Goal: Task Accomplishment & Management: Manage account settings

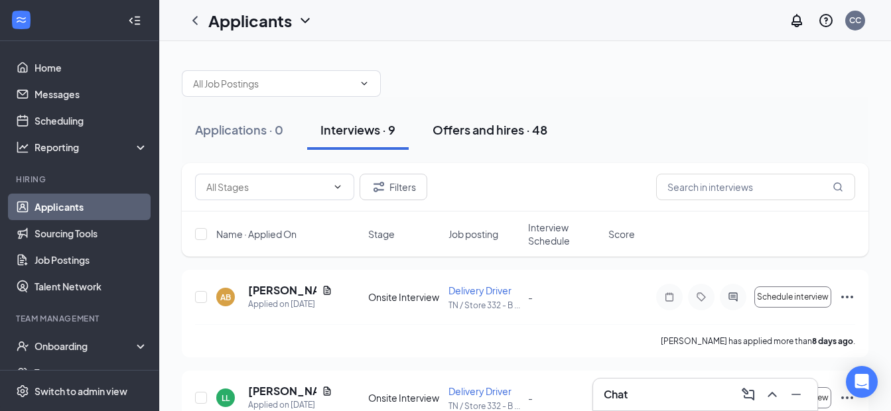
click at [485, 123] on div "Offers and hires · 48" at bounding box center [490, 129] width 115 height 17
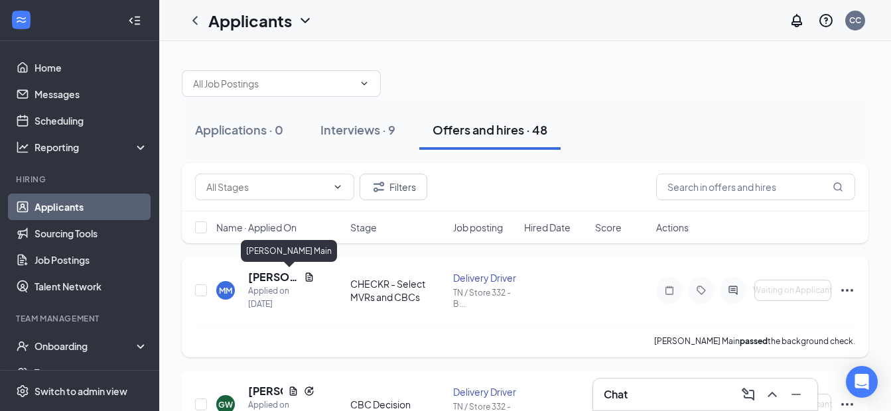
click at [277, 280] on h5 "[PERSON_NAME] Main" at bounding box center [273, 277] width 50 height 15
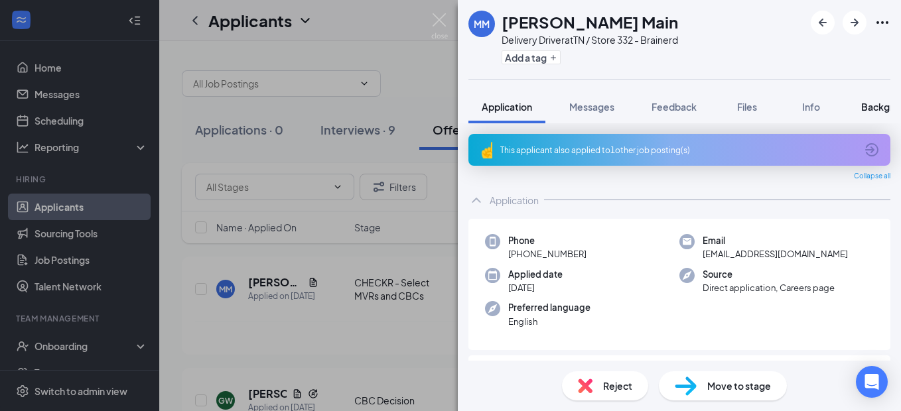
click at [869, 105] on span "Background" at bounding box center [888, 107] width 54 height 12
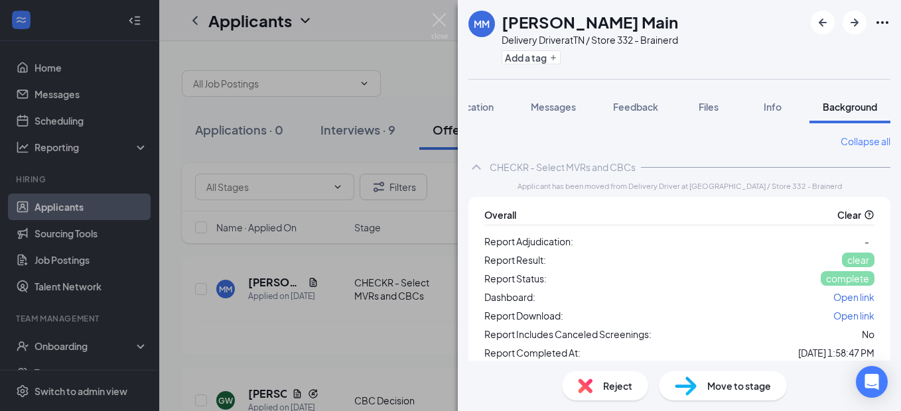
click at [734, 386] on span "Move to stage" at bounding box center [739, 386] width 64 height 15
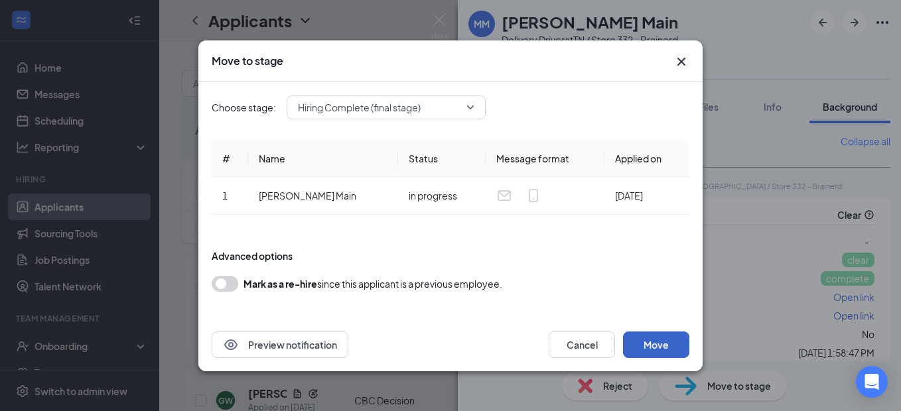
click at [663, 348] on button "Move" at bounding box center [656, 345] width 66 height 27
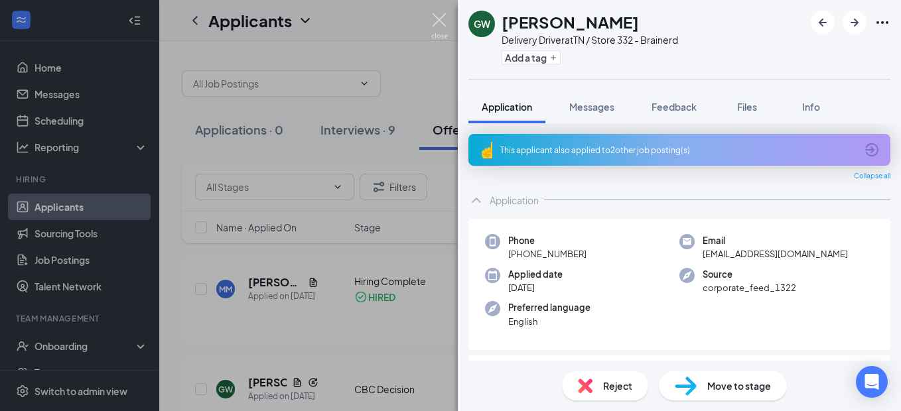
click at [445, 16] on img at bounding box center [439, 26] width 17 height 26
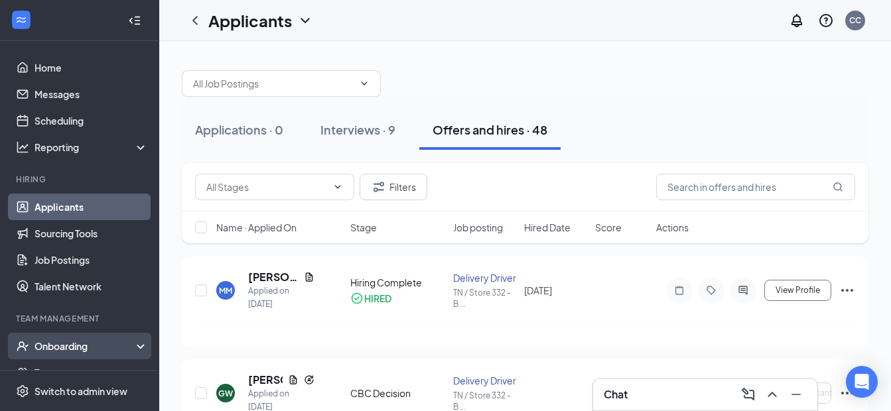
click at [74, 338] on div "Onboarding" at bounding box center [79, 346] width 159 height 27
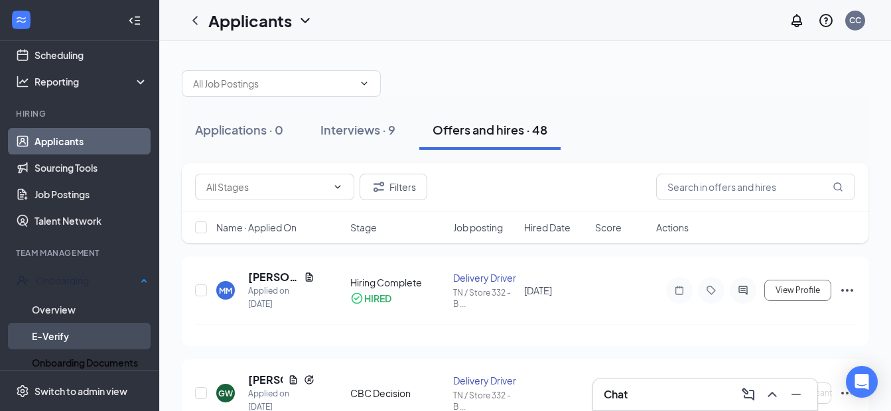
scroll to position [66, 0]
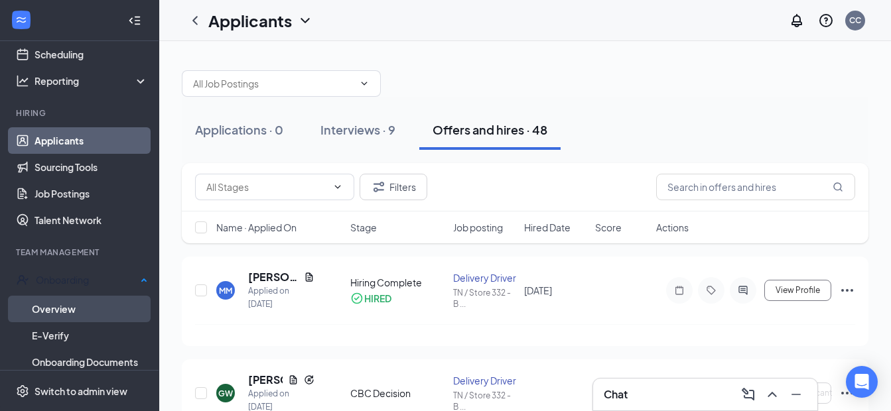
click at [68, 302] on link "Overview" at bounding box center [90, 309] width 116 height 27
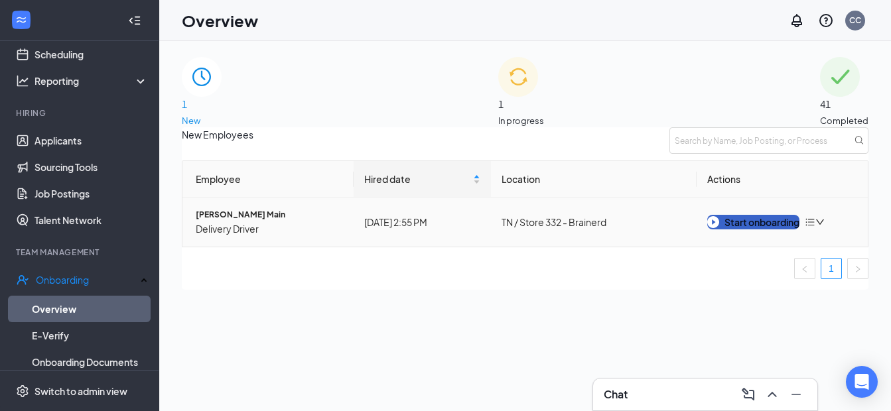
click at [780, 230] on div "Start onboarding" at bounding box center [753, 222] width 92 height 15
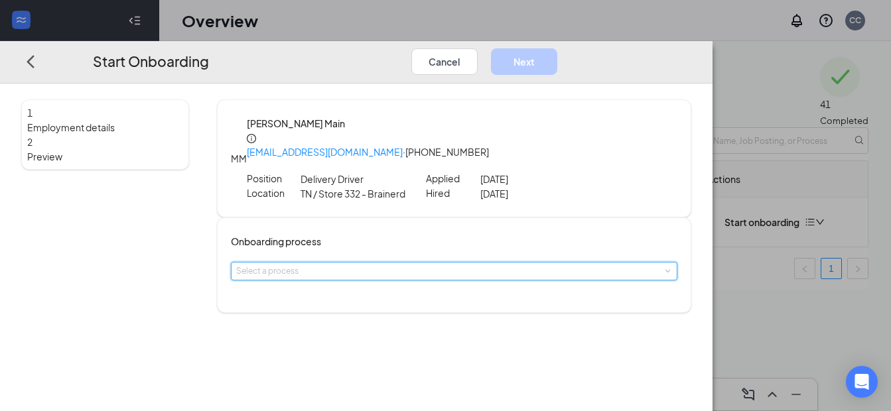
click at [506, 262] on div "Select a process" at bounding box center [454, 271] width 447 height 19
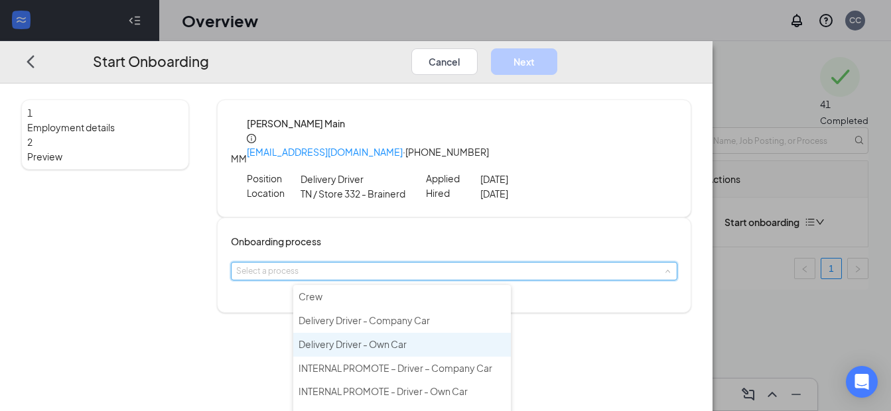
click at [397, 344] on span "Delivery Driver - Own Car" at bounding box center [353, 344] width 108 height 12
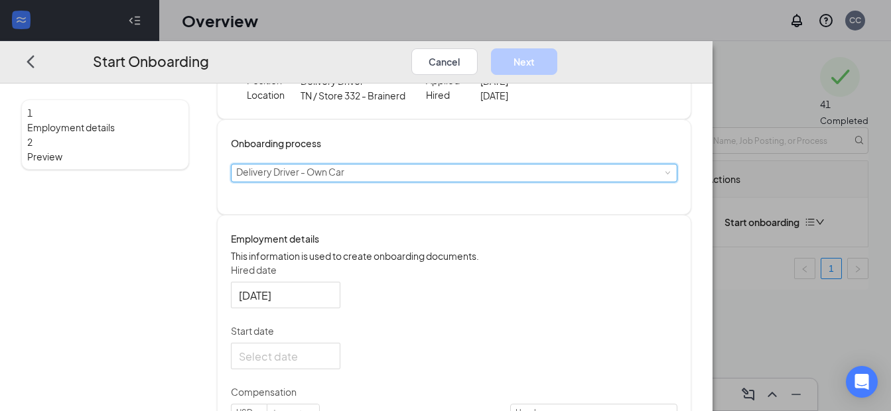
scroll to position [133, 0]
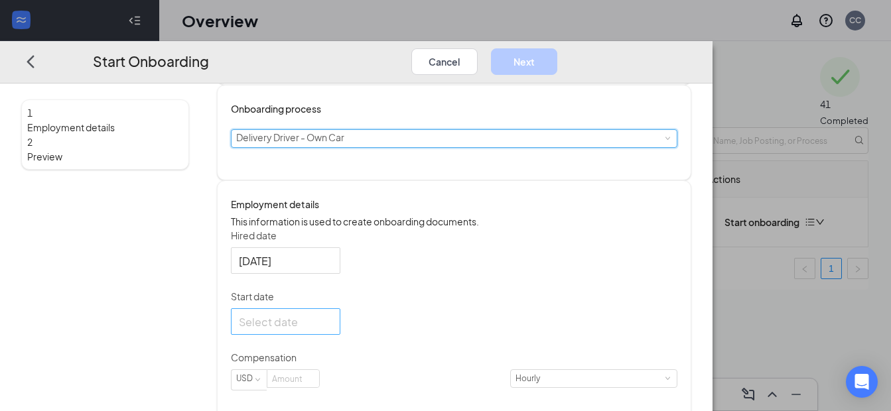
click at [330, 331] on input "Start date" at bounding box center [284, 322] width 91 height 17
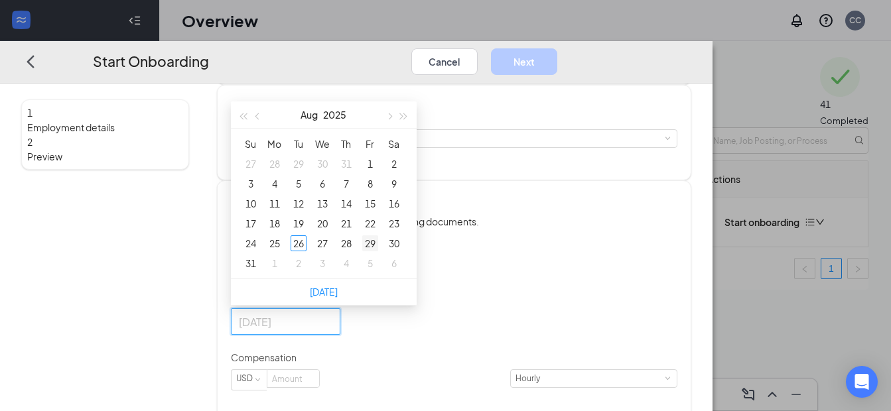
type input "[DATE]"
click at [378, 252] on div "29" at bounding box center [370, 244] width 16 height 16
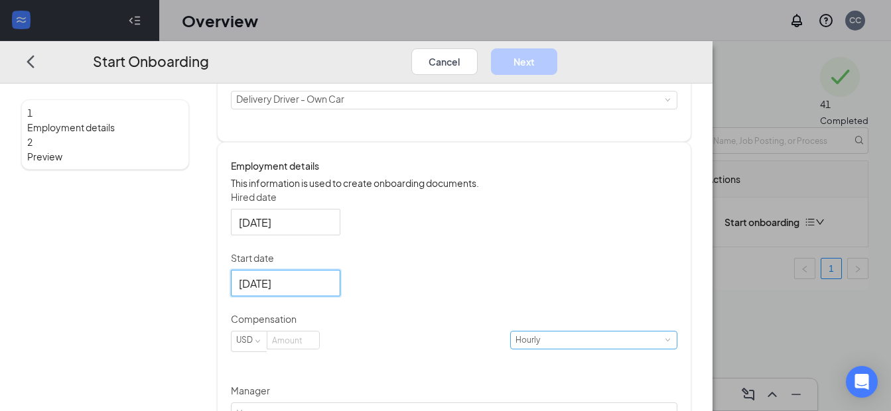
scroll to position [199, 0]
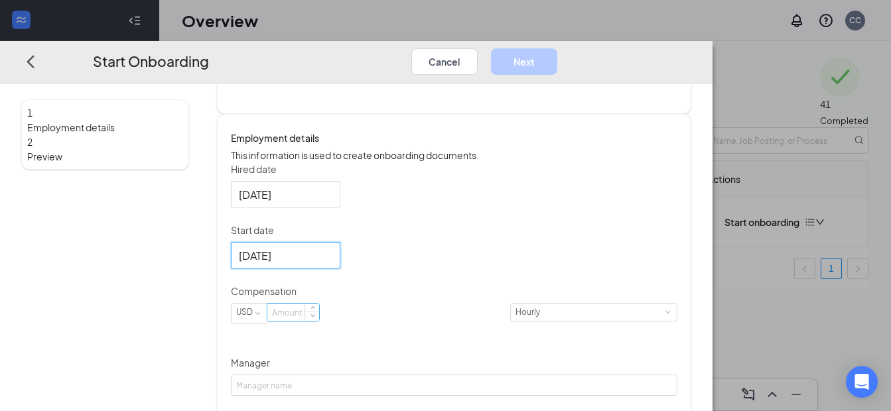
click at [319, 321] on input at bounding box center [293, 312] width 52 height 17
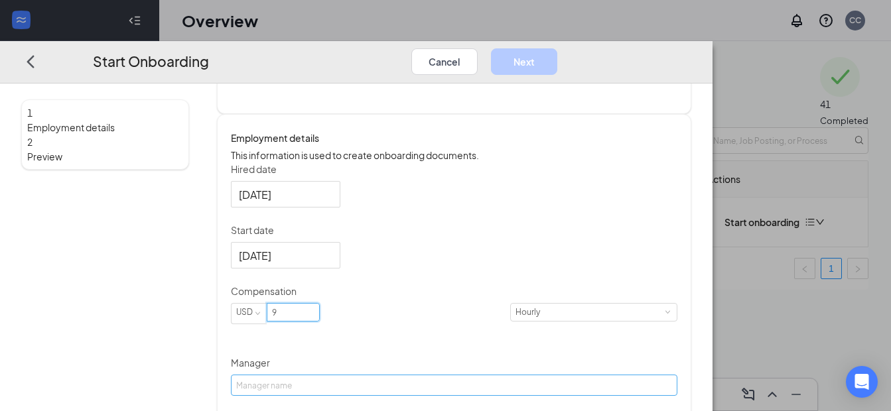
type input "9"
click at [403, 392] on input "Manager" at bounding box center [454, 385] width 447 height 21
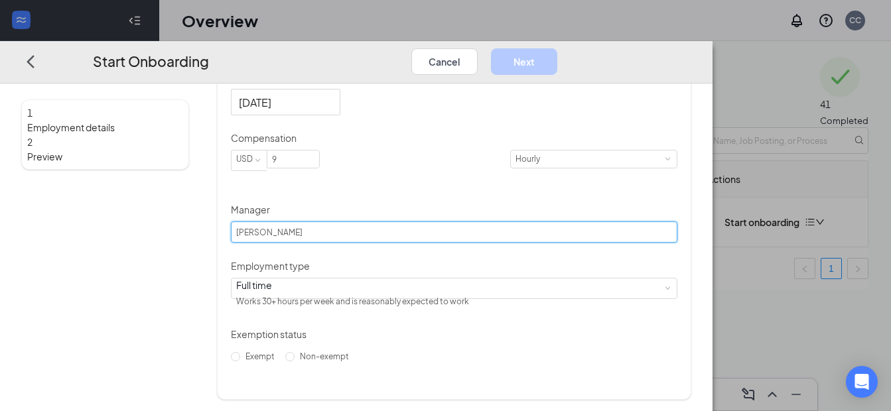
scroll to position [367, 0]
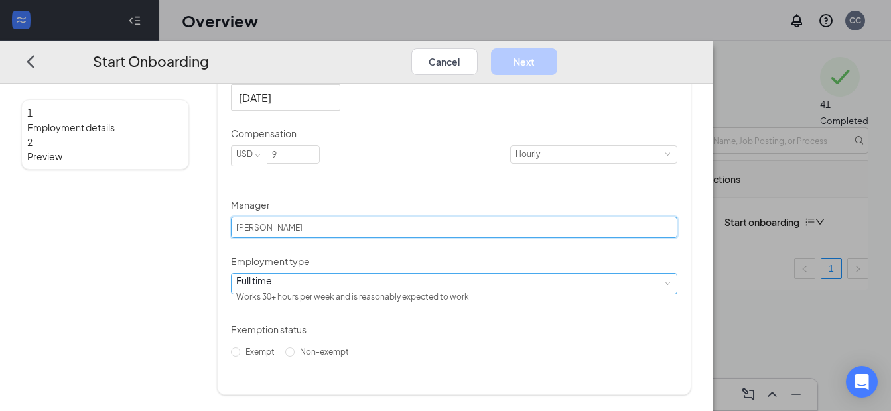
type input "[PERSON_NAME]"
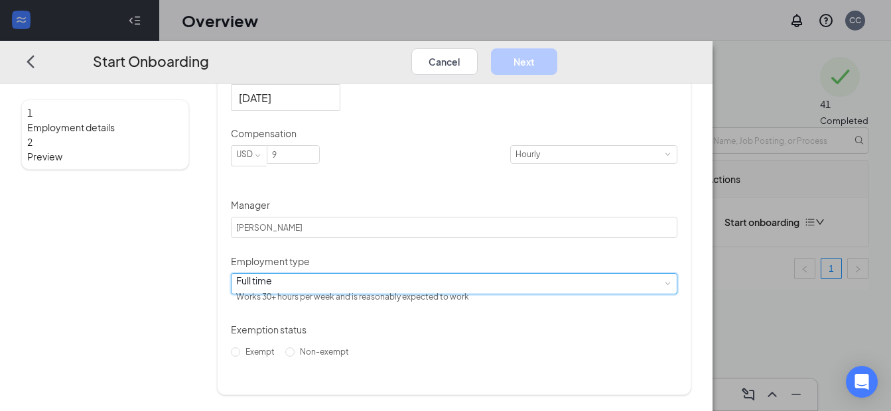
click at [435, 294] on div "Full time Works 30+ hours per week and is reasonably expected to work" at bounding box center [454, 284] width 437 height 20
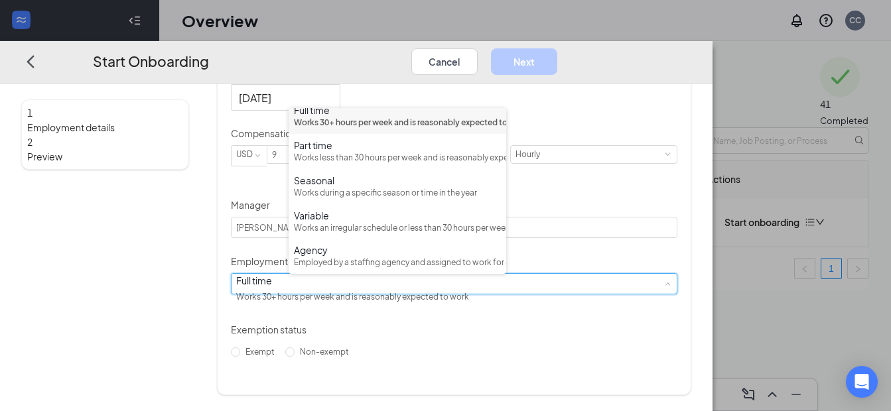
scroll to position [0, 0]
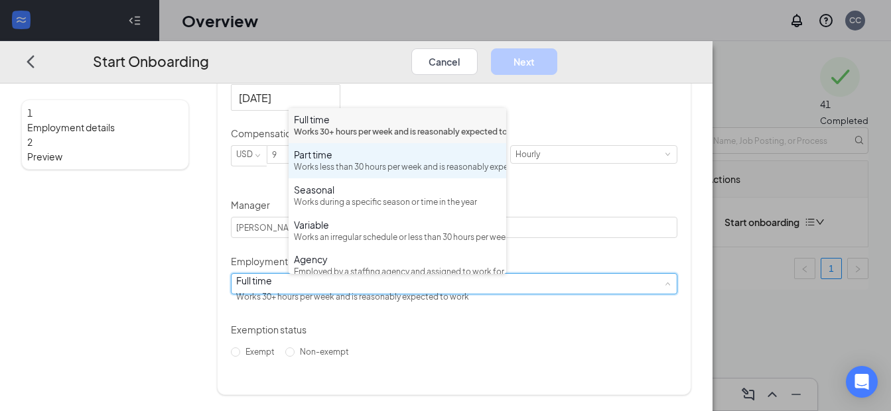
click at [404, 174] on div "Works less than 30 hours per week and is reasonably expected to work" at bounding box center [397, 167] width 207 height 13
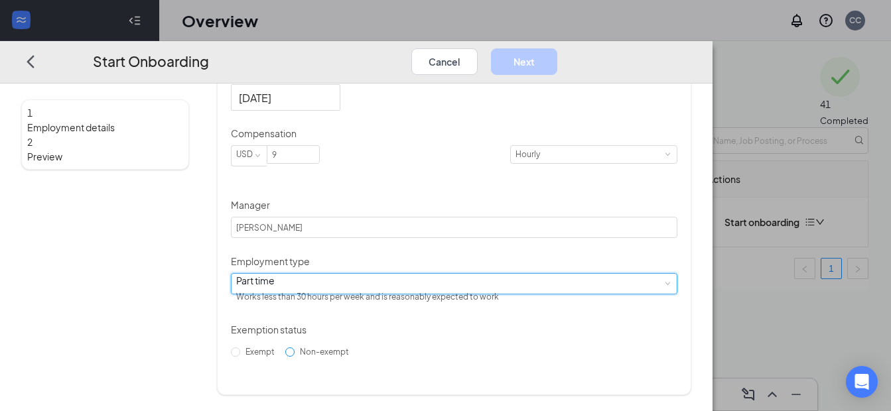
click at [295, 357] on input "Non-exempt" at bounding box center [289, 352] width 9 height 9
radio input "true"
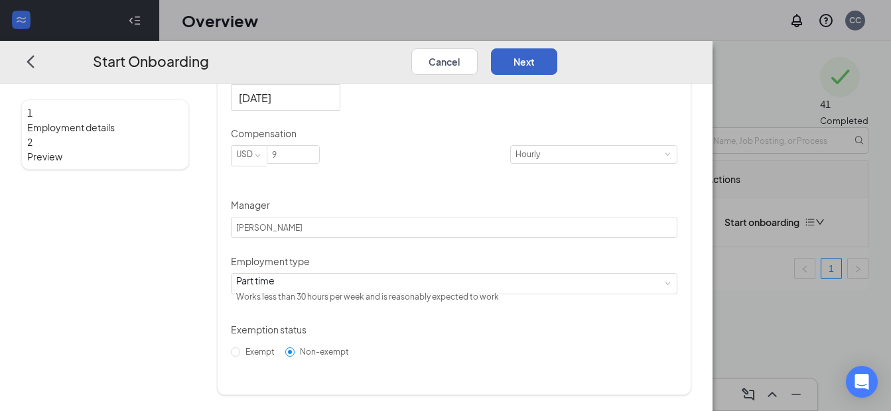
click at [557, 48] on button "Next" at bounding box center [524, 61] width 66 height 27
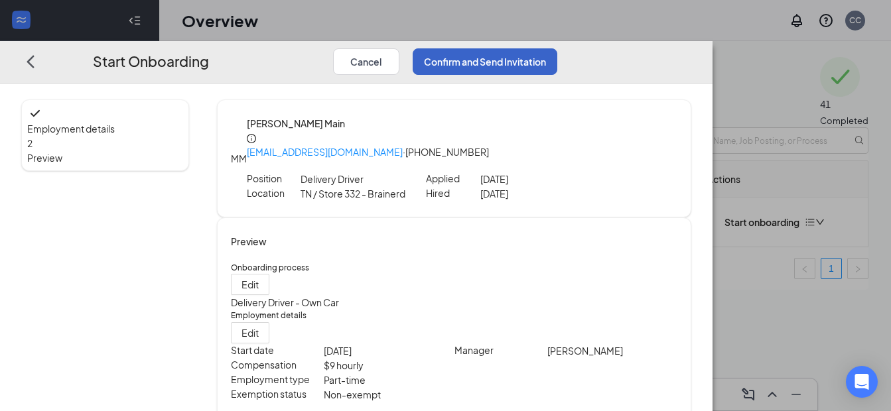
click at [557, 48] on button "Confirm and Send Invitation" at bounding box center [485, 61] width 145 height 27
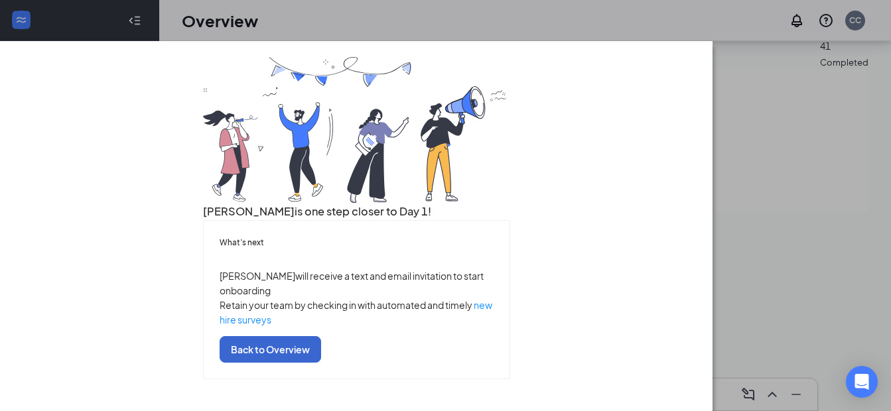
scroll to position [60, 0]
click at [321, 357] on button "Back to Overview" at bounding box center [271, 349] width 102 height 27
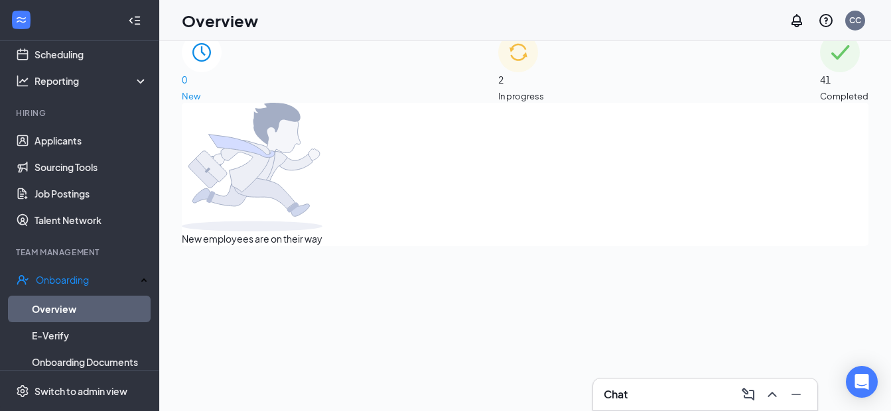
scroll to position [0, 0]
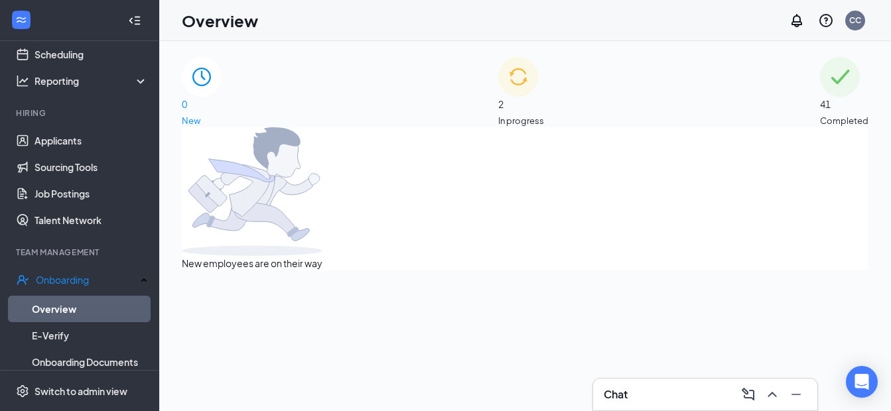
click at [532, 97] on span "2" at bounding box center [521, 104] width 46 height 15
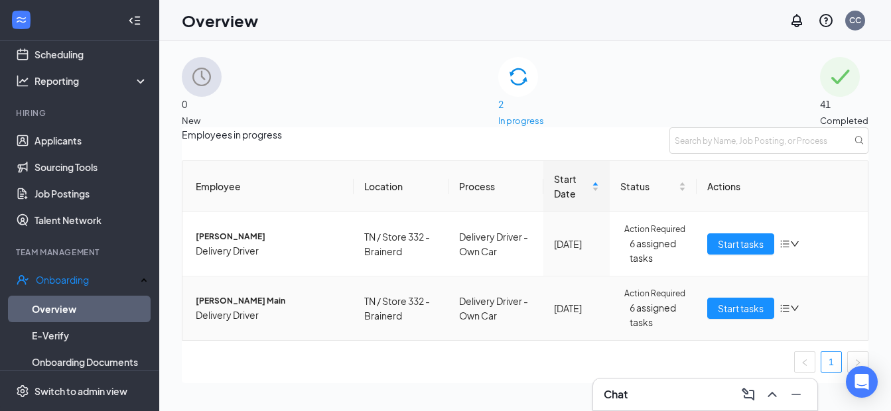
scroll to position [23, 0]
click at [246, 308] on span "[PERSON_NAME] Main" at bounding box center [269, 301] width 147 height 13
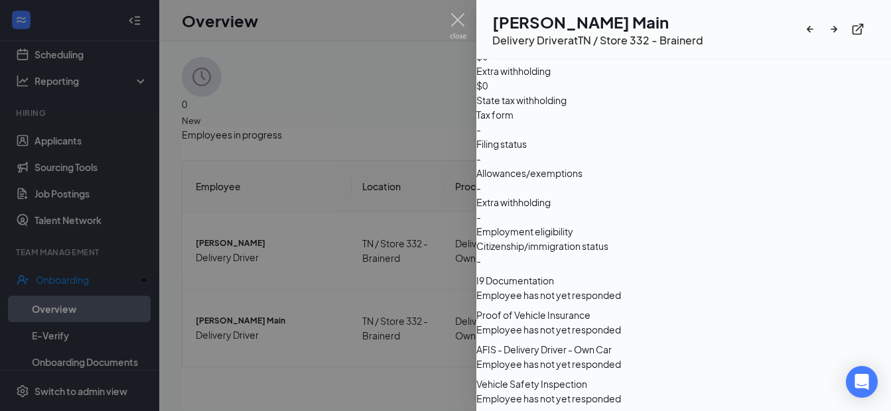
scroll to position [1195, 0]
click at [869, 381] on div "Open Intercom Messenger" at bounding box center [862, 382] width 35 height 35
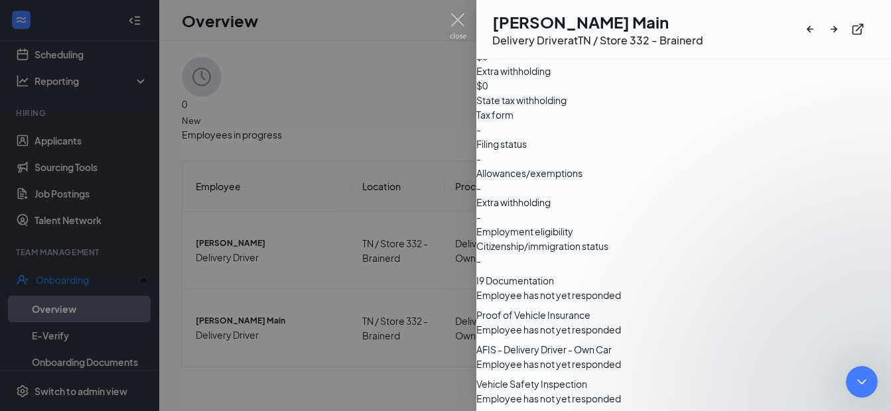
scroll to position [0, 0]
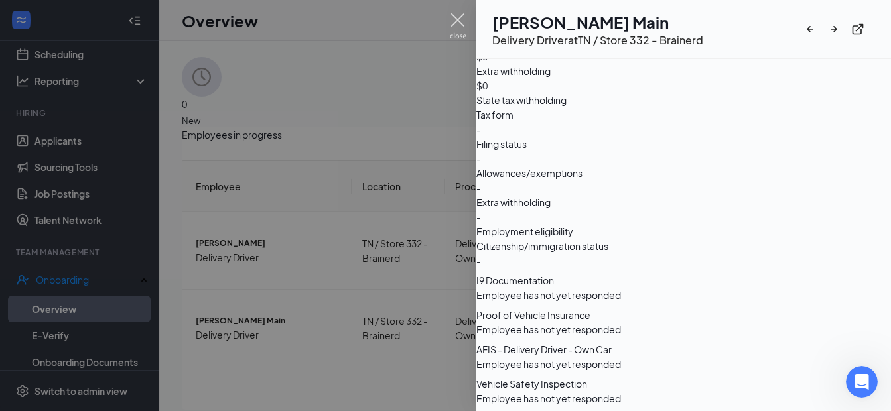
click at [455, 25] on img at bounding box center [458, 26] width 17 height 26
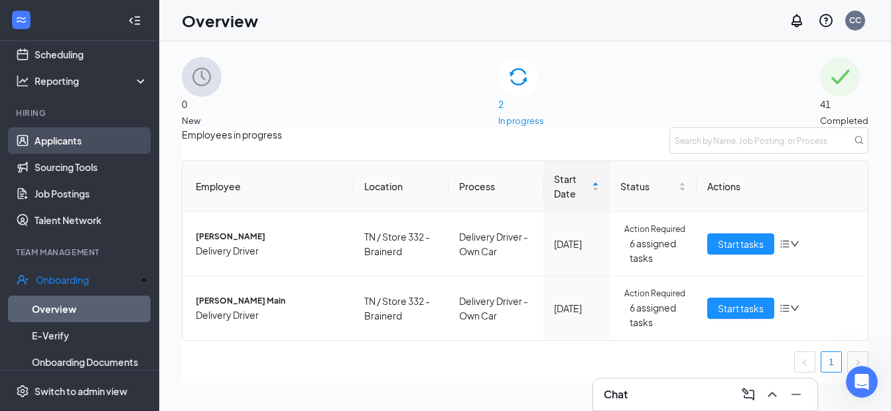
click at [46, 137] on link "Applicants" at bounding box center [91, 140] width 113 height 27
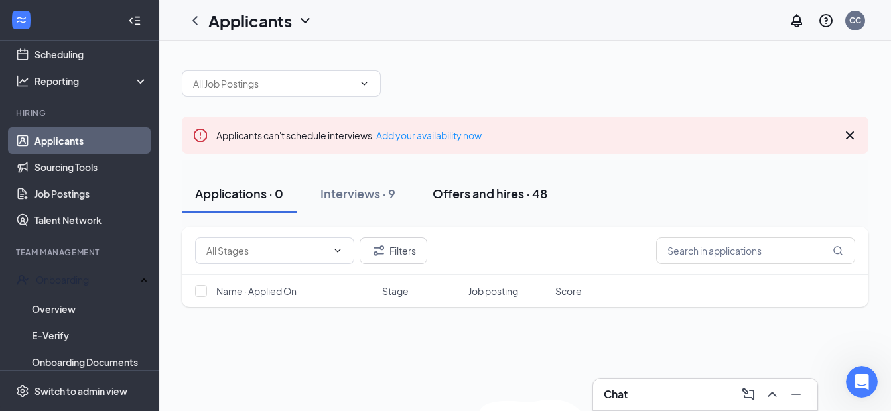
click at [516, 195] on div "Offers and hires · 48" at bounding box center [490, 193] width 115 height 17
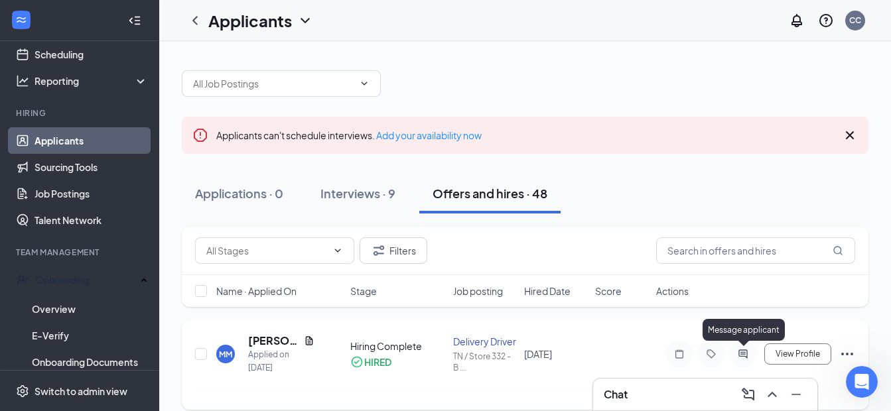
click at [744, 353] on icon "ActiveChat" at bounding box center [743, 354] width 9 height 9
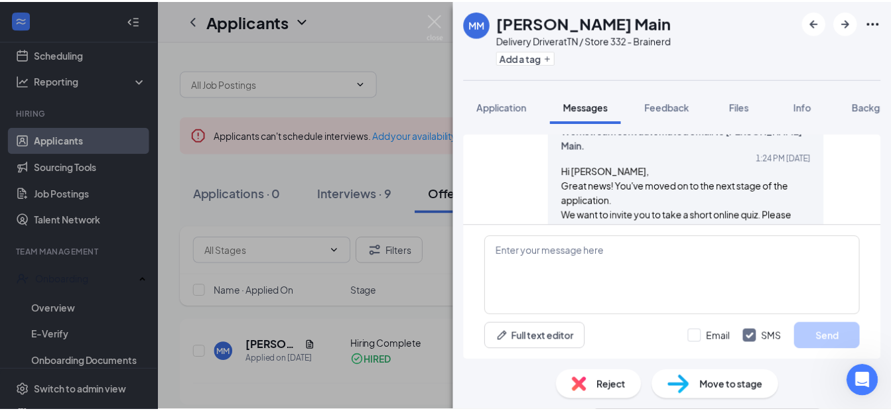
scroll to position [402, 0]
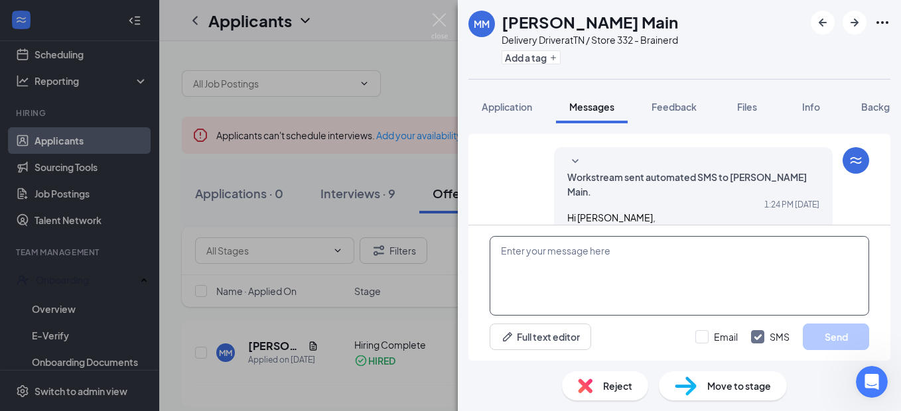
click at [648, 261] on textarea at bounding box center [680, 276] width 380 height 80
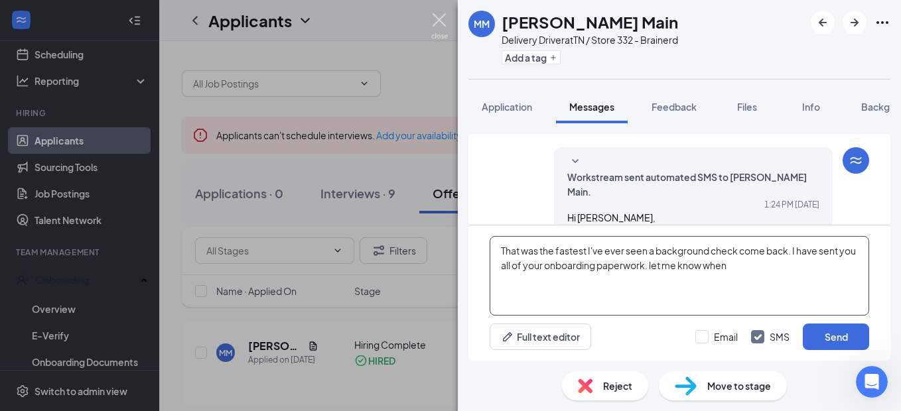
type textarea "That was the fastest I've ever seen a background check come back. I have sent y…"
click at [437, 19] on img at bounding box center [439, 26] width 17 height 26
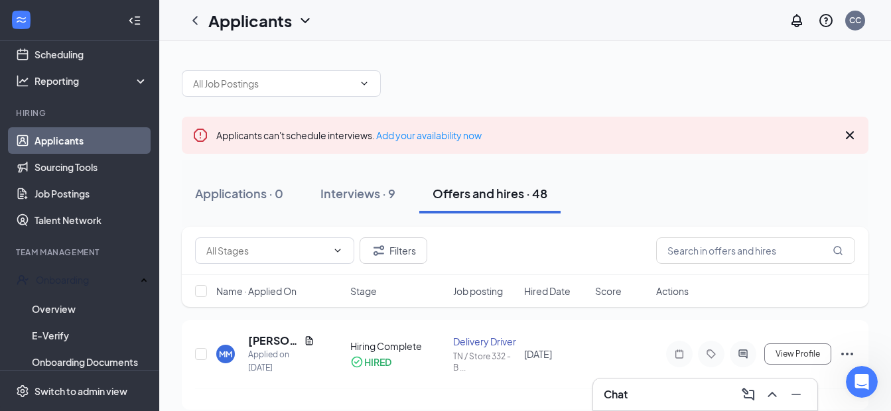
click at [640, 398] on div "Chat" at bounding box center [705, 394] width 203 height 21
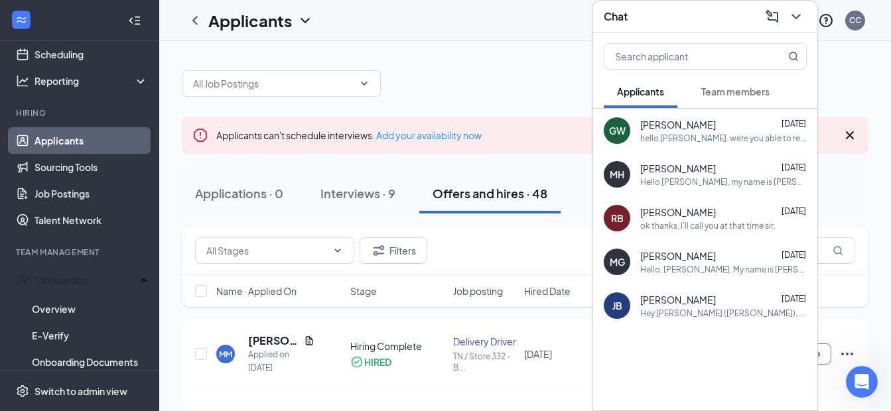
click at [713, 95] on span "Team members" at bounding box center [736, 92] width 68 height 12
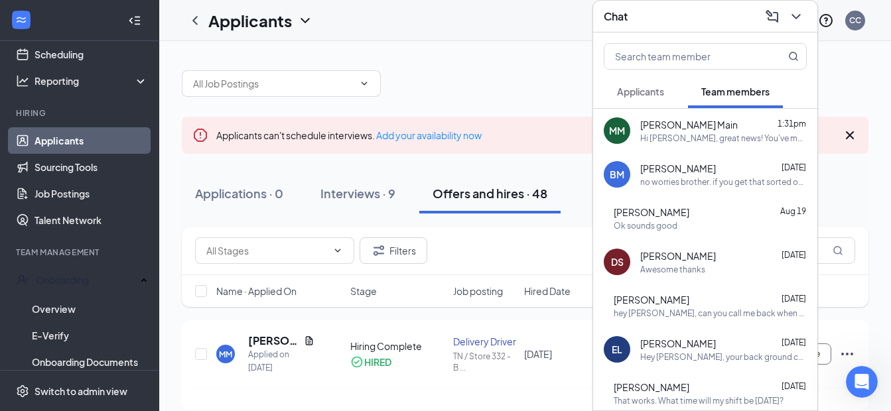
click at [674, 137] on div "Hi [PERSON_NAME], great news! You've moved to the next stage of the application…" at bounding box center [723, 138] width 167 height 11
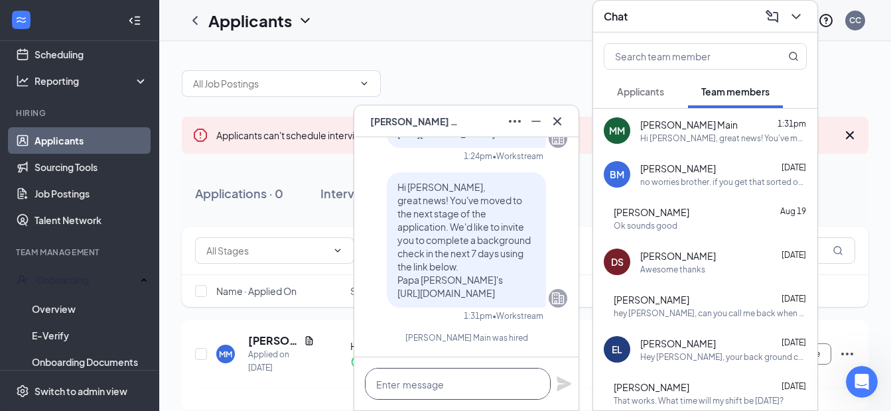
click at [463, 388] on textarea at bounding box center [458, 384] width 186 height 32
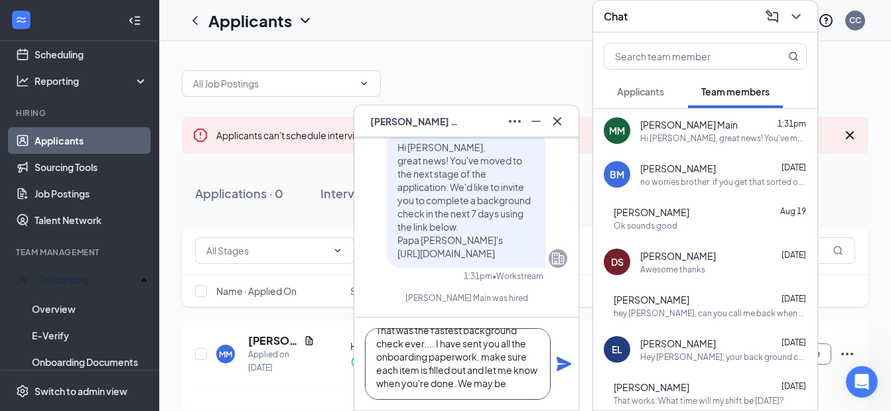
scroll to position [15, 0]
type textarea "That was the fastest background check ever.... I have sent you all the onboardi…"
click at [568, 362] on icon "Plane" at bounding box center [564, 364] width 15 height 15
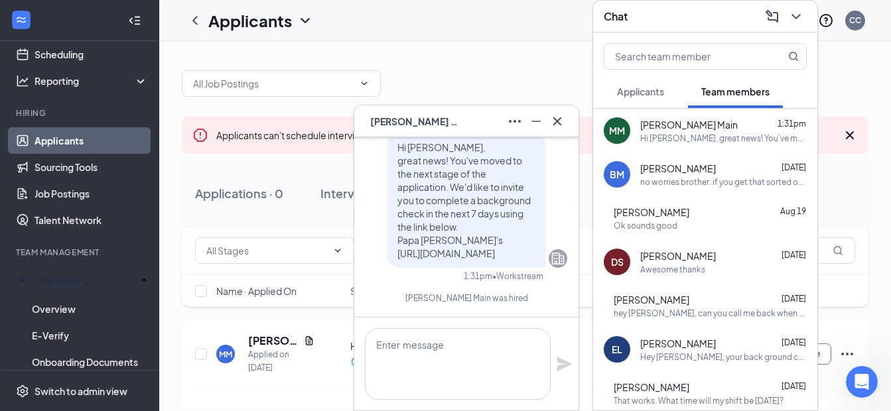
scroll to position [0, 0]
